Goal: Task Accomplishment & Management: Manage account settings

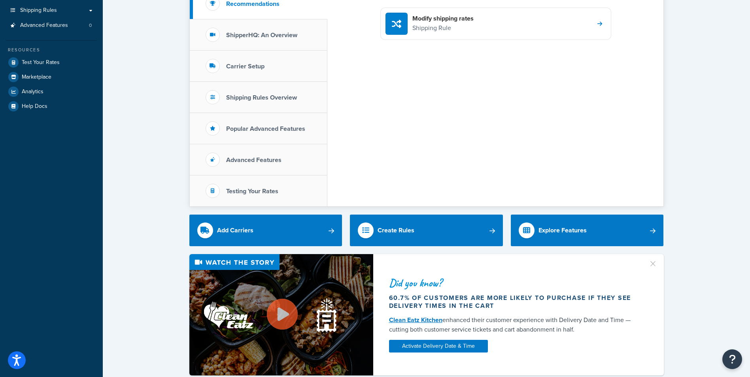
scroll to position [462, 0]
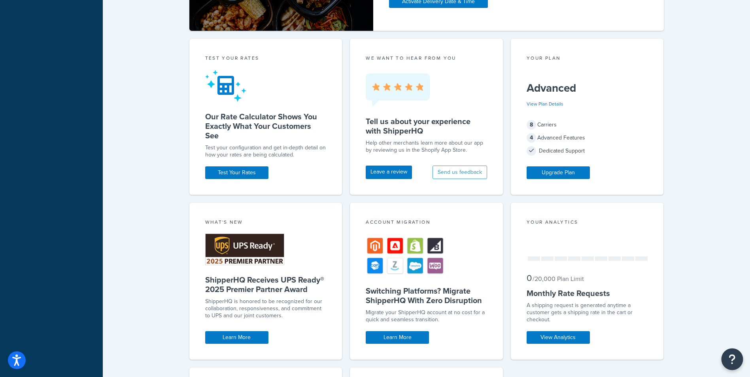
click at [738, 356] on button "Open Resource Center" at bounding box center [733, 360] width 22 height 22
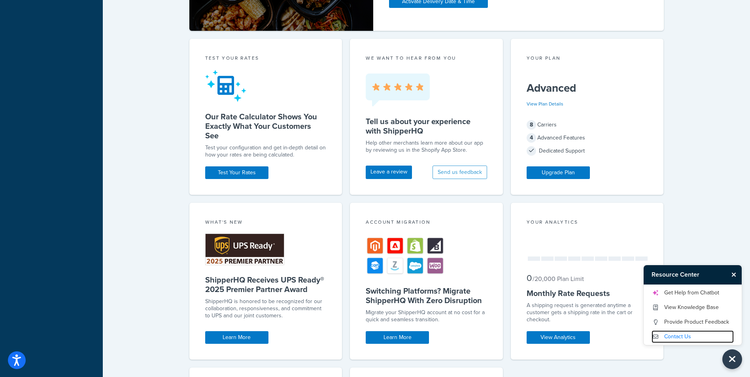
click at [683, 336] on link "Contact Us" at bounding box center [693, 337] width 82 height 13
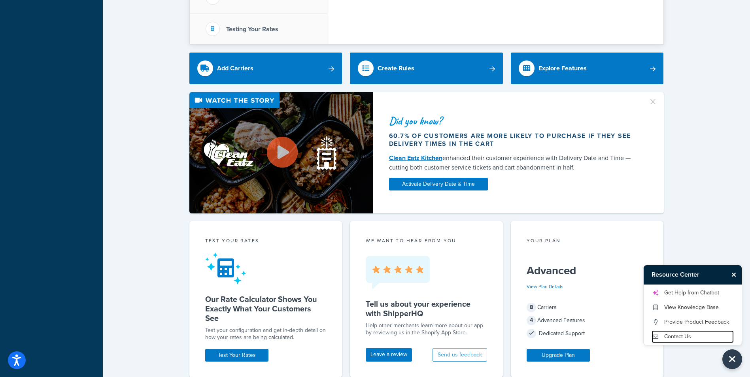
scroll to position [0, 0]
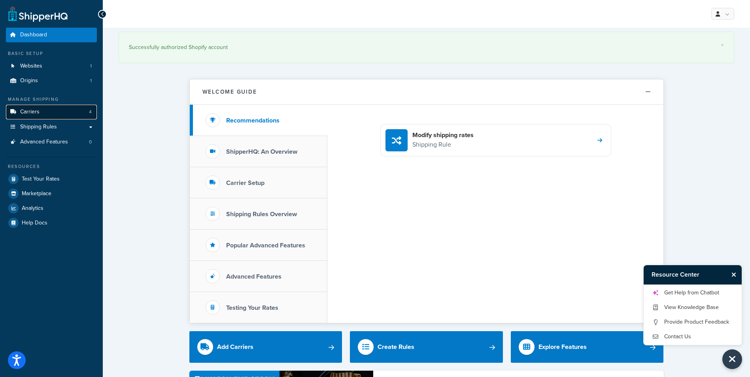
click at [49, 107] on link "Carriers 4" at bounding box center [51, 112] width 91 height 15
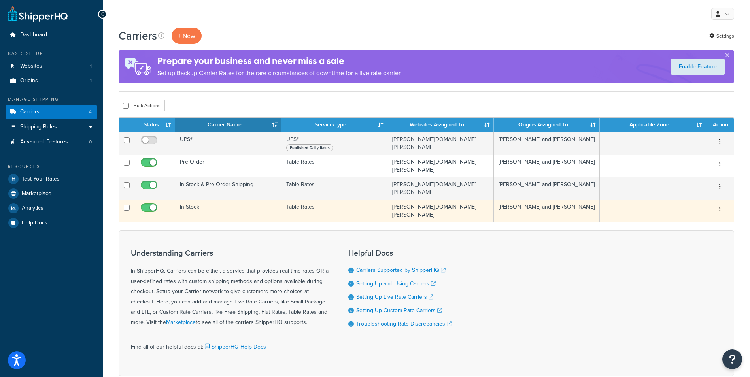
click at [168, 202] on td at bounding box center [154, 211] width 41 height 23
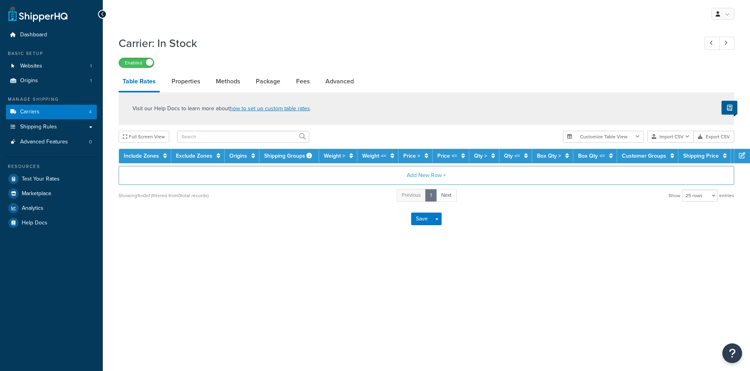
select select "25"
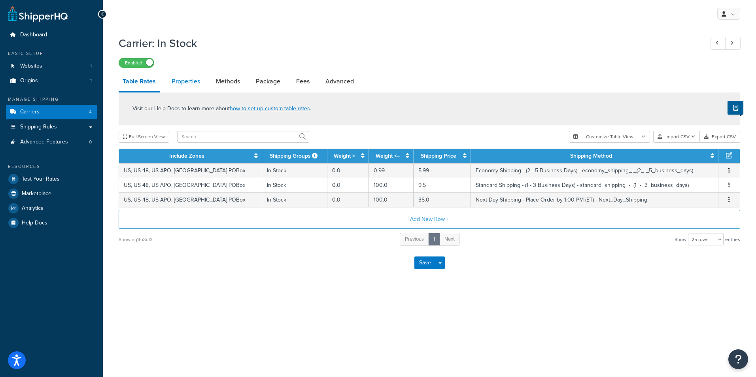
click at [177, 84] on link "Properties" at bounding box center [186, 81] width 36 height 19
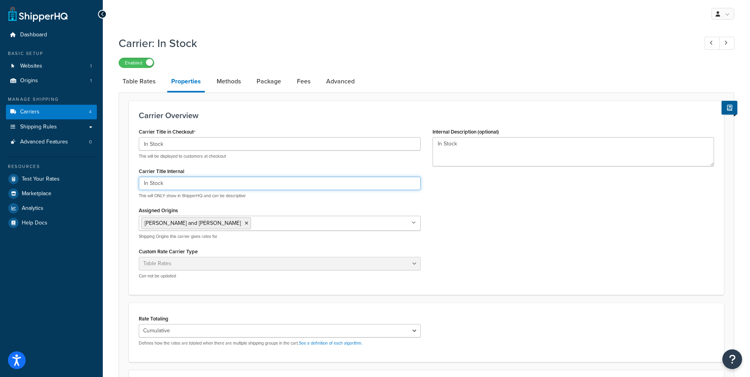
click at [195, 185] on input "In Stock" at bounding box center [280, 183] width 282 height 13
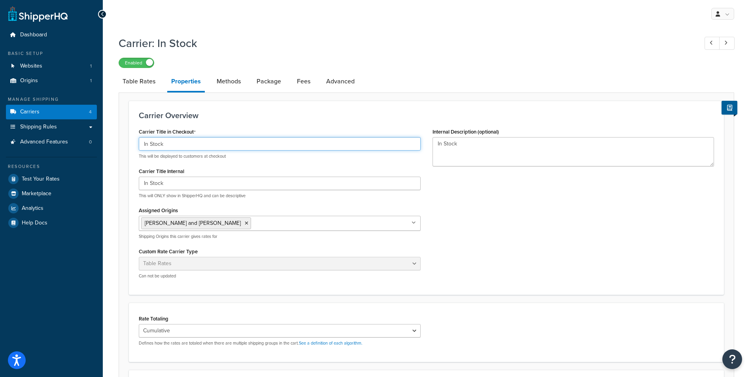
click at [195, 146] on input "In Stock" at bounding box center [280, 143] width 282 height 13
click at [225, 87] on link "Methods" at bounding box center [229, 81] width 32 height 19
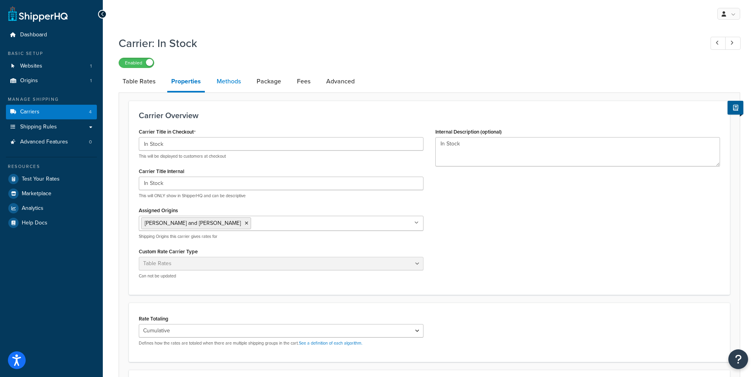
select select "25"
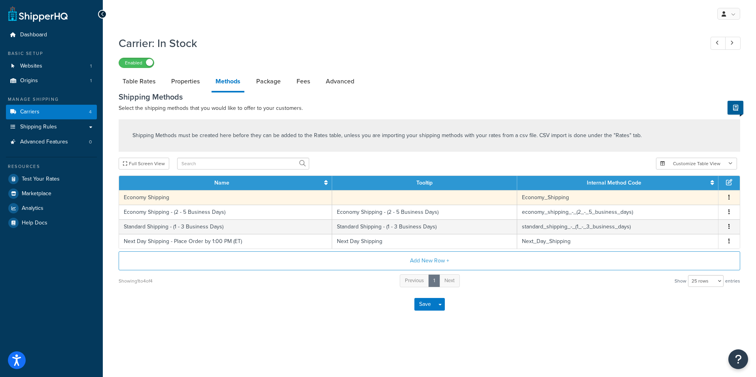
click at [730, 197] on button "button" at bounding box center [729, 197] width 6 height 9
click at [698, 204] on div "Delete" at bounding box center [689, 206] width 56 height 16
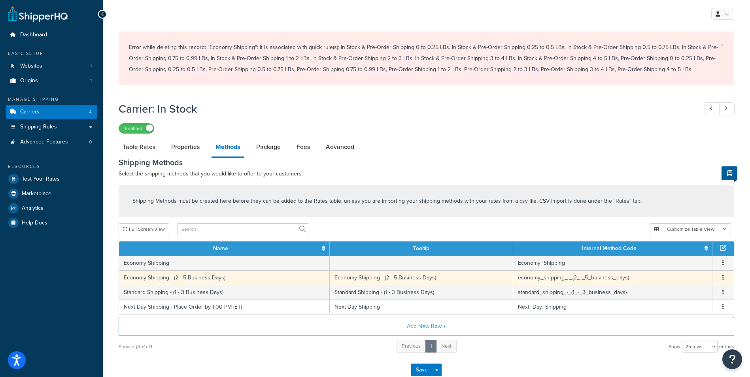
click at [217, 281] on td "Economy Shipping - (2 - 5 Business Days)" at bounding box center [224, 278] width 211 height 15
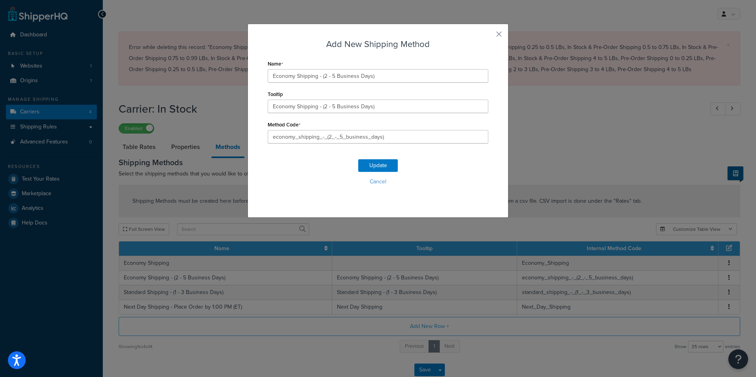
click at [500, 34] on div "Add New Shipping Method Name Economy Shipping - (2 - 5 Business Days) Tooltip E…" at bounding box center [378, 121] width 261 height 194
click at [493, 32] on div "Add New Shipping Method Name Economy Shipping - (2 - 5 Business Days) Tooltip E…" at bounding box center [378, 121] width 261 height 194
click at [488, 36] on button "button" at bounding box center [487, 37] width 2 height 2
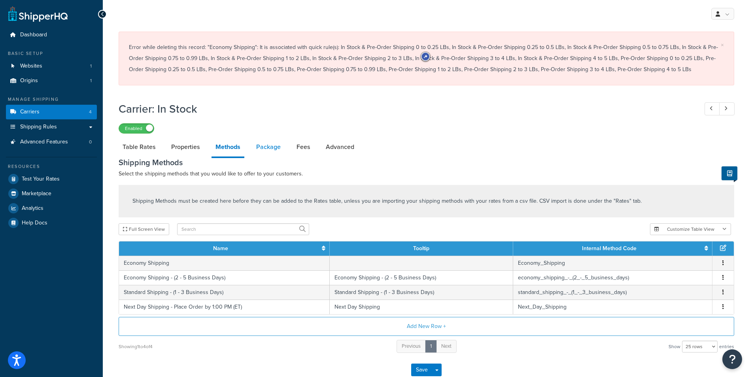
click at [278, 148] on link "Package" at bounding box center [268, 147] width 32 height 19
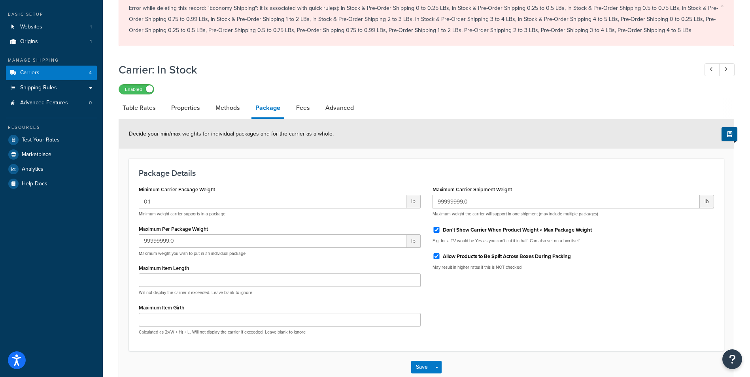
scroll to position [20, 0]
